Goal: Transaction & Acquisition: Purchase product/service

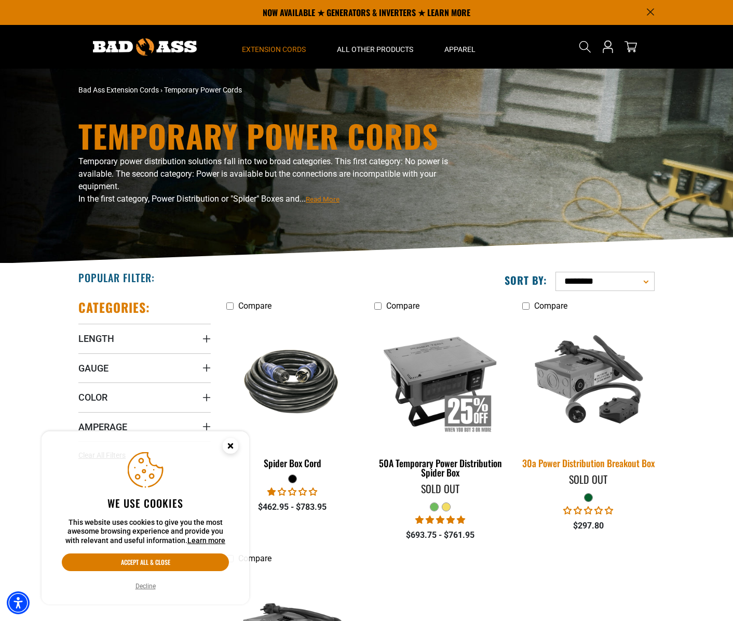
click at [622, 462] on div "30a Power Distribution Breakout Box" at bounding box center [588, 462] width 132 height 9
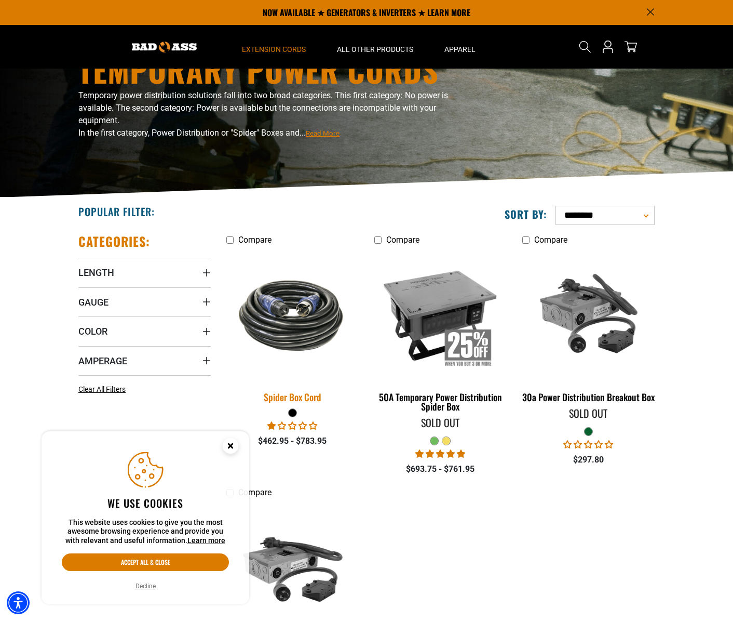
scroll to position [30, 0]
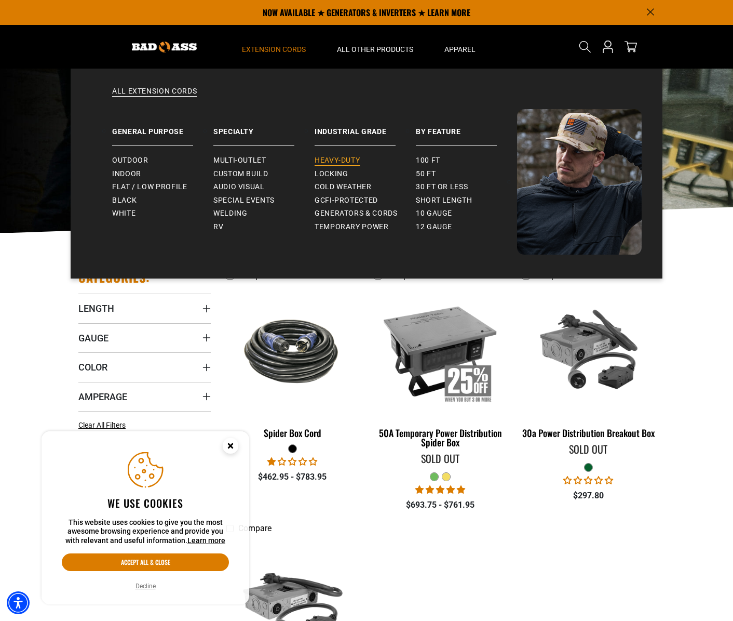
click at [325, 157] on span "Heavy-Duty" at bounding box center [337, 160] width 45 height 9
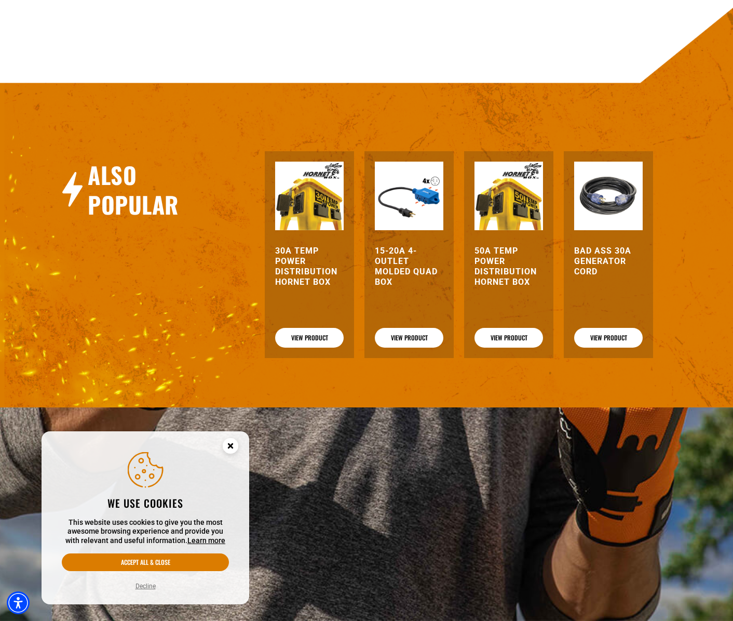
scroll to position [621, 0]
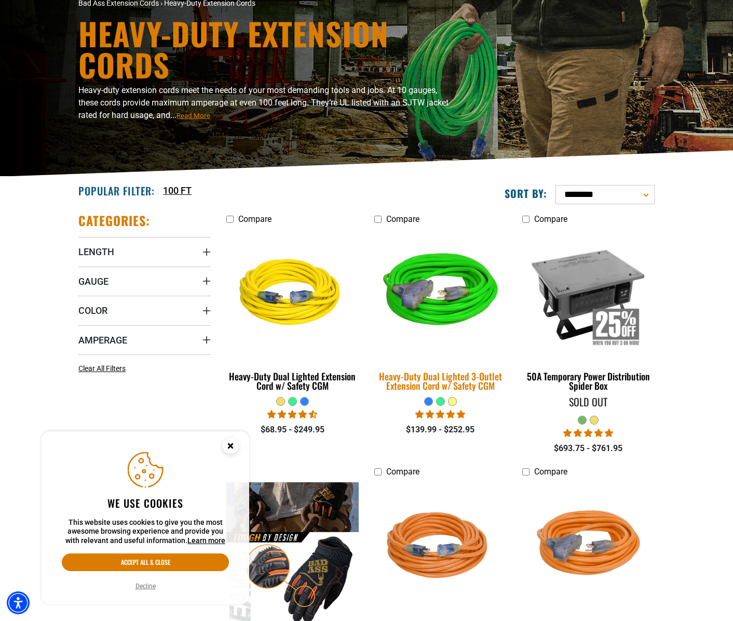
scroll to position [88, 0]
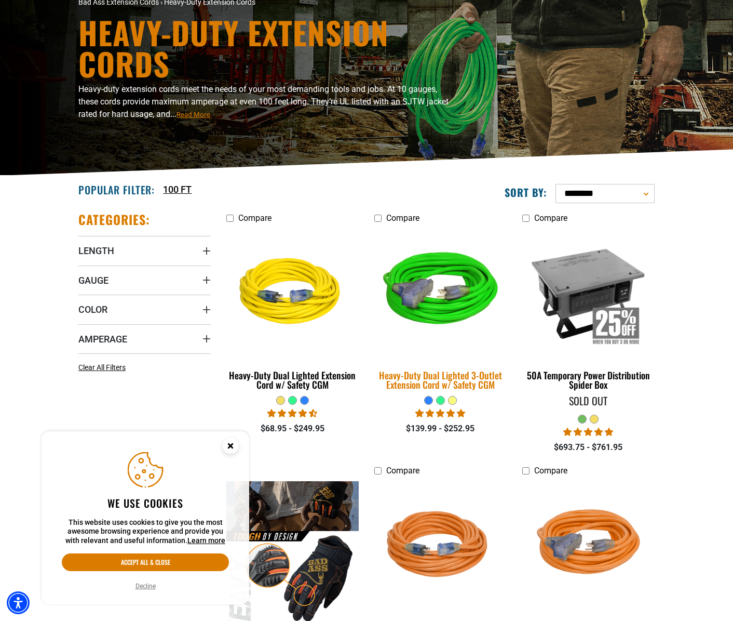
click at [410, 318] on img at bounding box center [440, 292] width 145 height 133
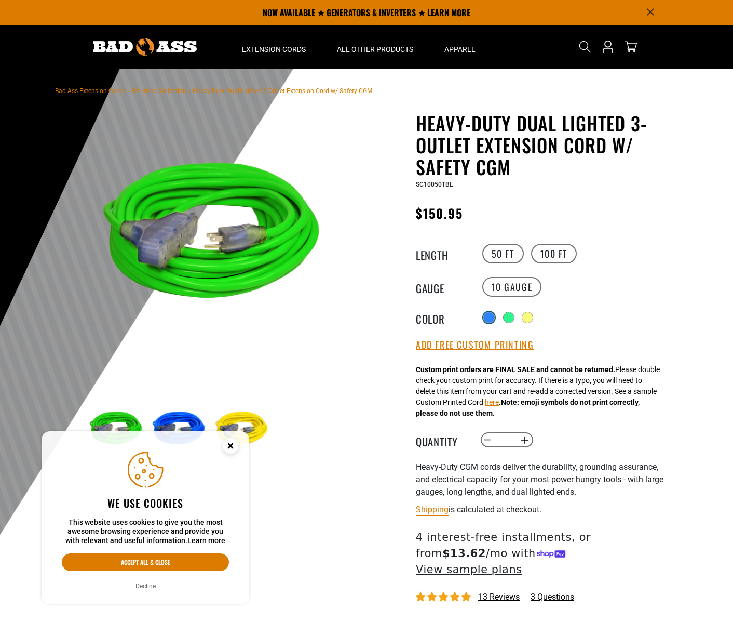
click at [489, 315] on div at bounding box center [489, 317] width 10 height 10
